Goal: Information Seeking & Learning: Learn about a topic

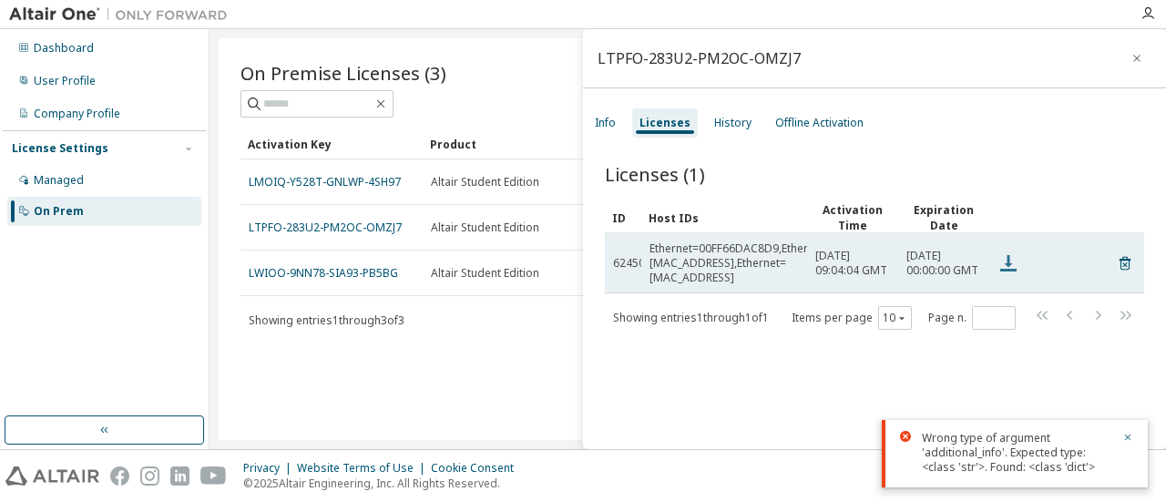
drag, startPoint x: 0, startPoint y: 0, endPoint x: 1008, endPoint y: 265, distance: 1042.1
click at [1008, 265] on icon at bounding box center [1009, 263] width 22 height 22
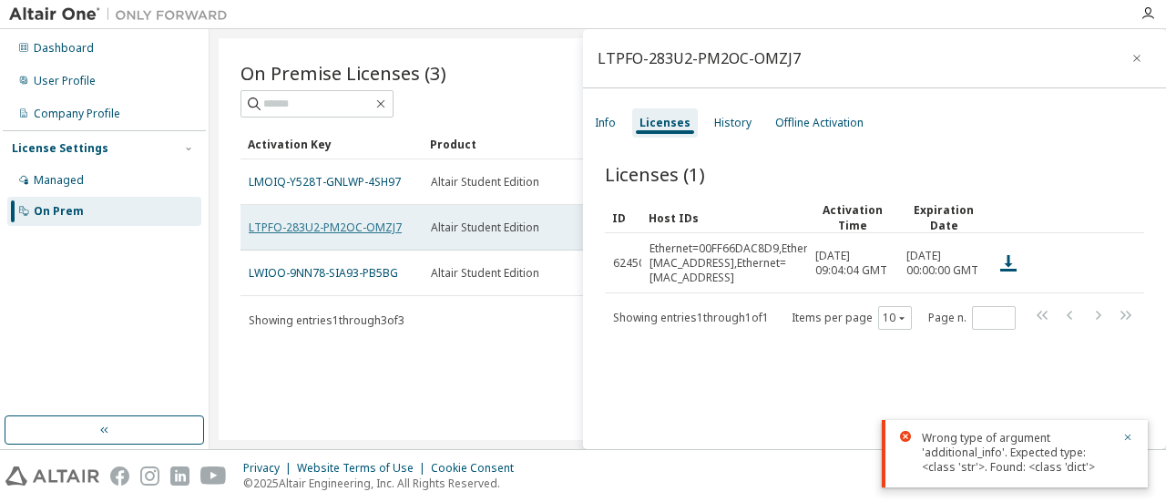
click at [340, 227] on link "LTPFO-283U2-PM2OC-OMZJ7" at bounding box center [325, 227] width 153 height 15
drag, startPoint x: 383, startPoint y: 227, endPoint x: 279, endPoint y: 223, distance: 103.9
click at [279, 223] on link "LTPFO-283U2-PM2OC-OMZJ7" at bounding box center [325, 227] width 153 height 15
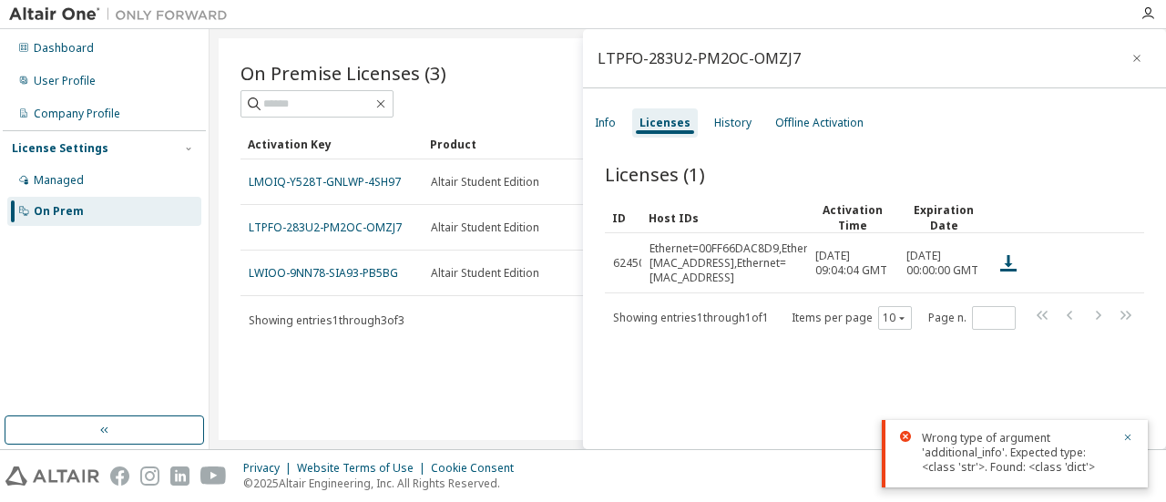
drag, startPoint x: 386, startPoint y: 223, endPoint x: 300, endPoint y: 401, distance: 197.7
click at [300, 401] on div "On Premise Licenses (3) Clear Load Save Save As Field Operator Value Select fil…" at bounding box center [688, 239] width 939 height 402
click at [612, 126] on div "Info" at bounding box center [605, 123] width 21 height 15
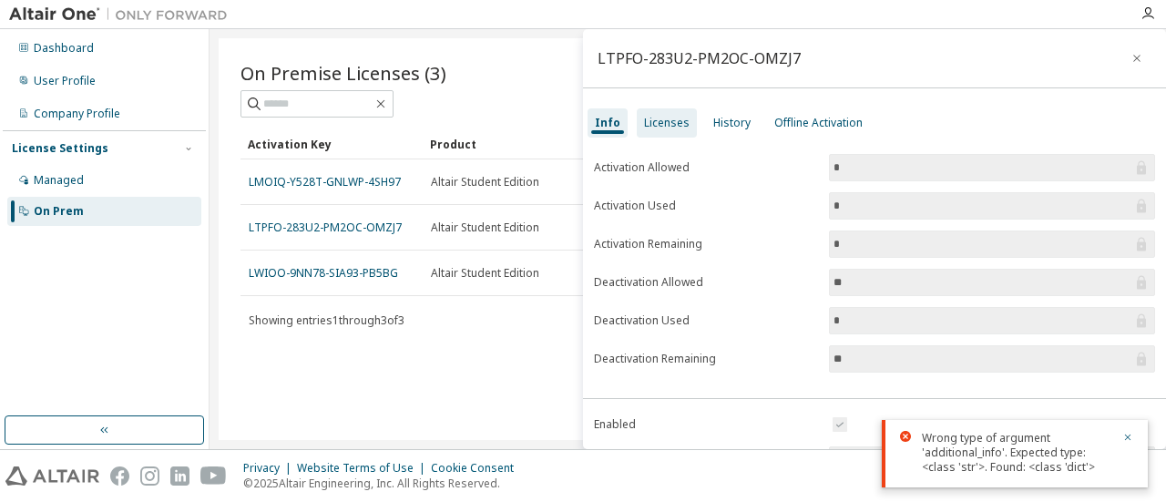
click at [677, 119] on div "Licenses" at bounding box center [667, 123] width 46 height 15
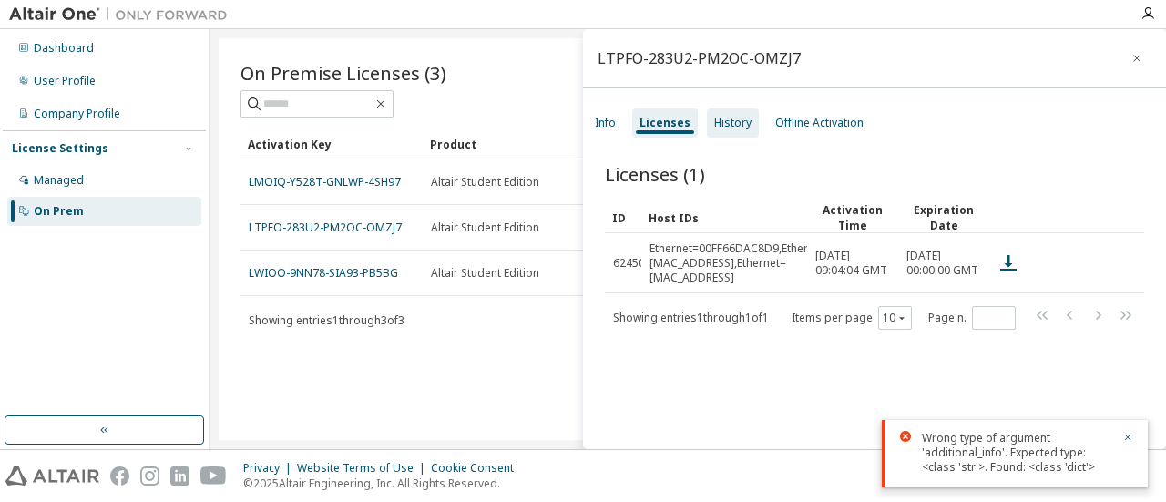
click at [742, 122] on div "History" at bounding box center [732, 123] width 37 height 15
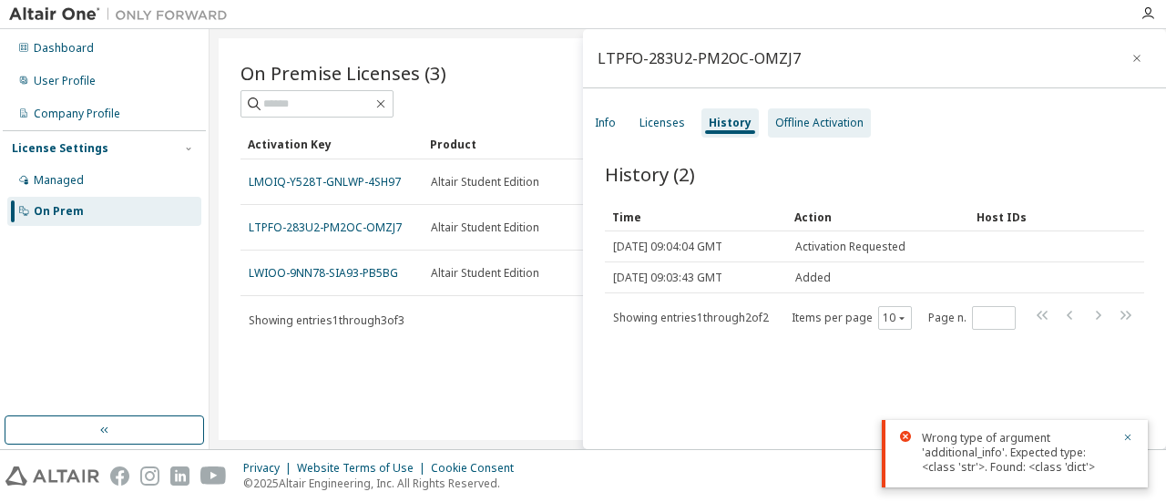
click at [783, 119] on div "Offline Activation" at bounding box center [819, 123] width 88 height 15
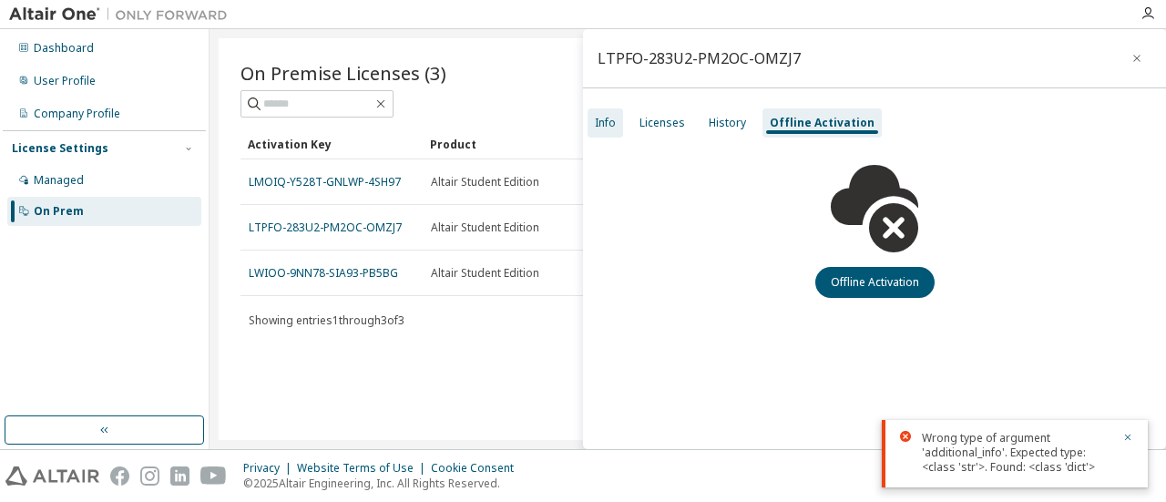
click at [596, 125] on div "Info" at bounding box center [605, 123] width 21 height 15
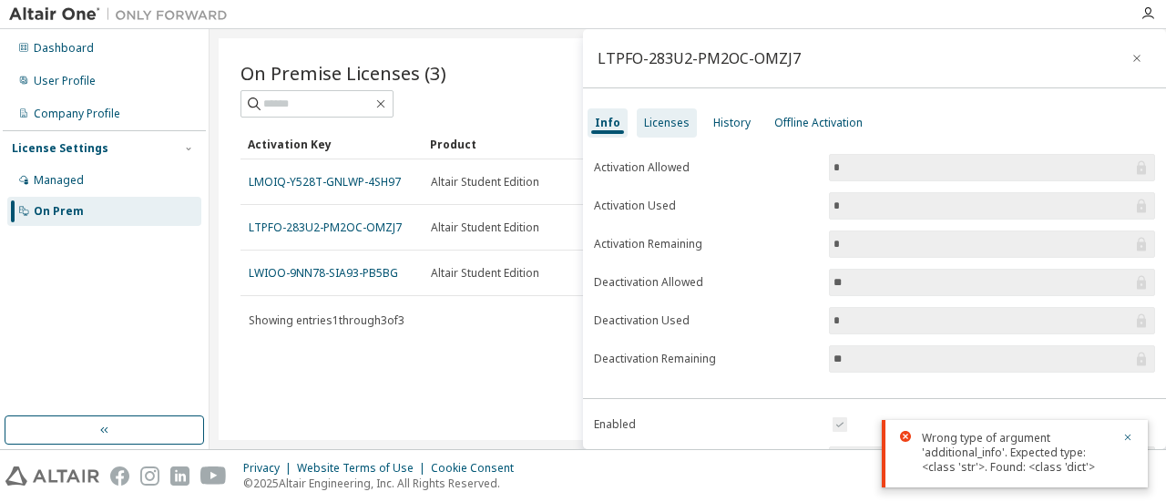
click at [644, 126] on div "Licenses" at bounding box center [667, 123] width 46 height 15
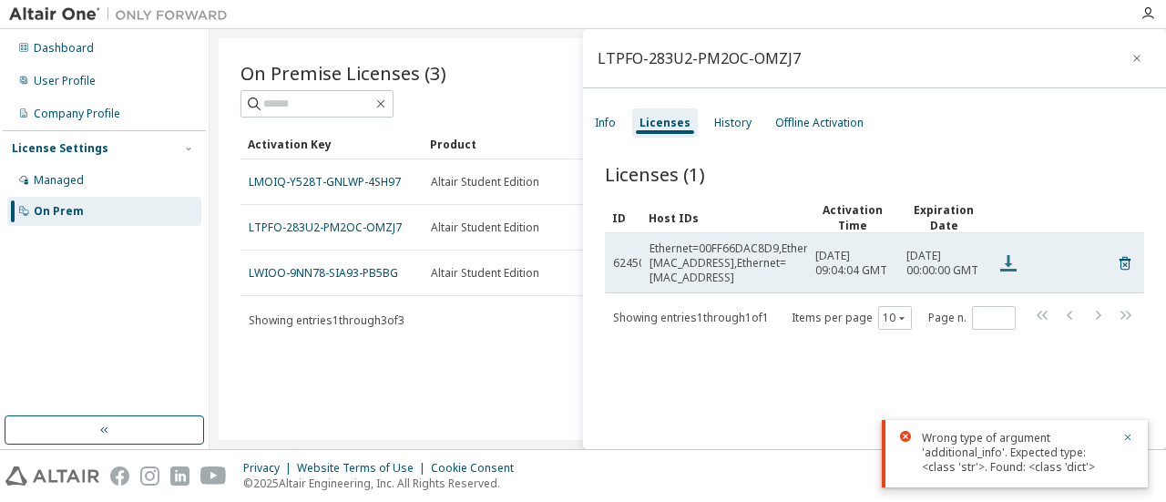
click at [1001, 252] on icon at bounding box center [1009, 263] width 22 height 22
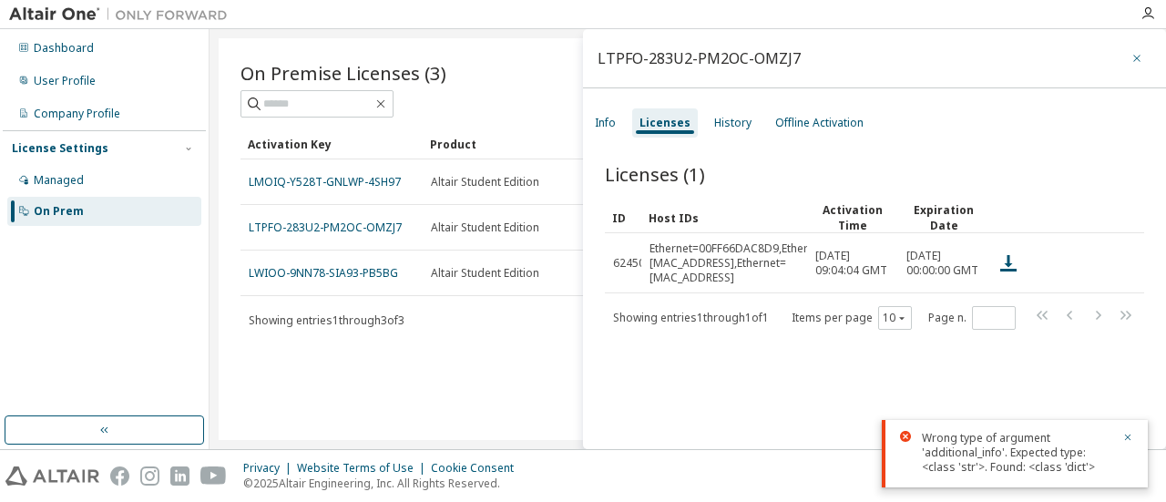
click at [1134, 61] on icon "button" at bounding box center [1137, 58] width 7 height 7
